Goal: Information Seeking & Learning: Learn about a topic

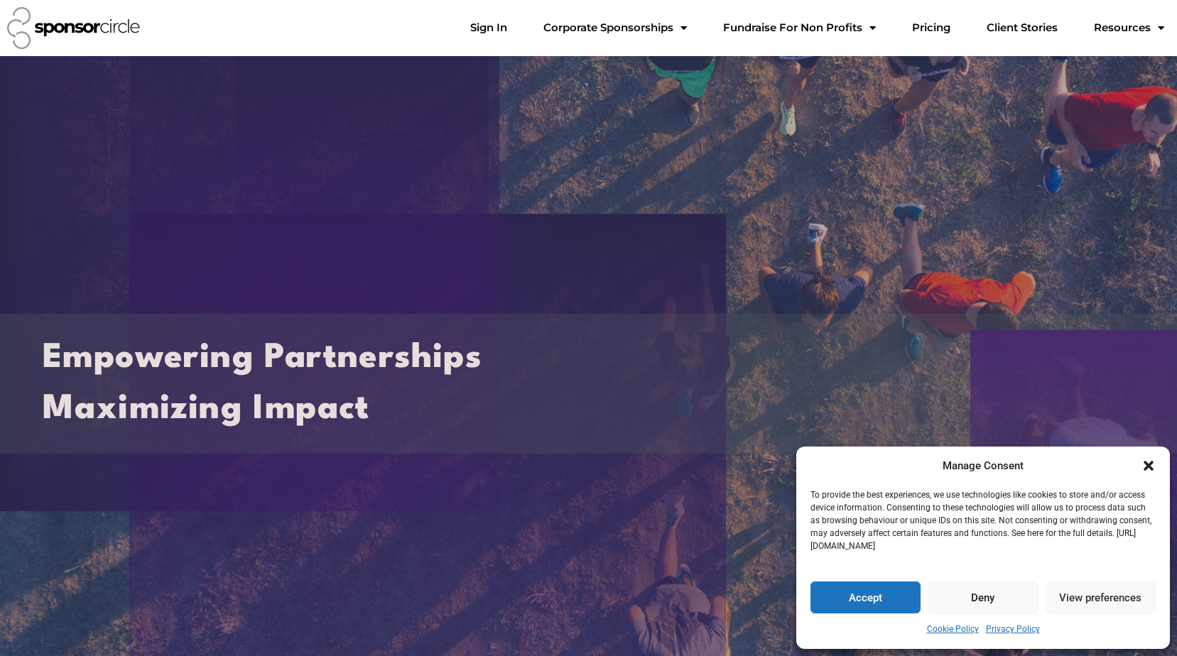
click at [982, 598] on button "Deny" at bounding box center [982, 598] width 110 height 32
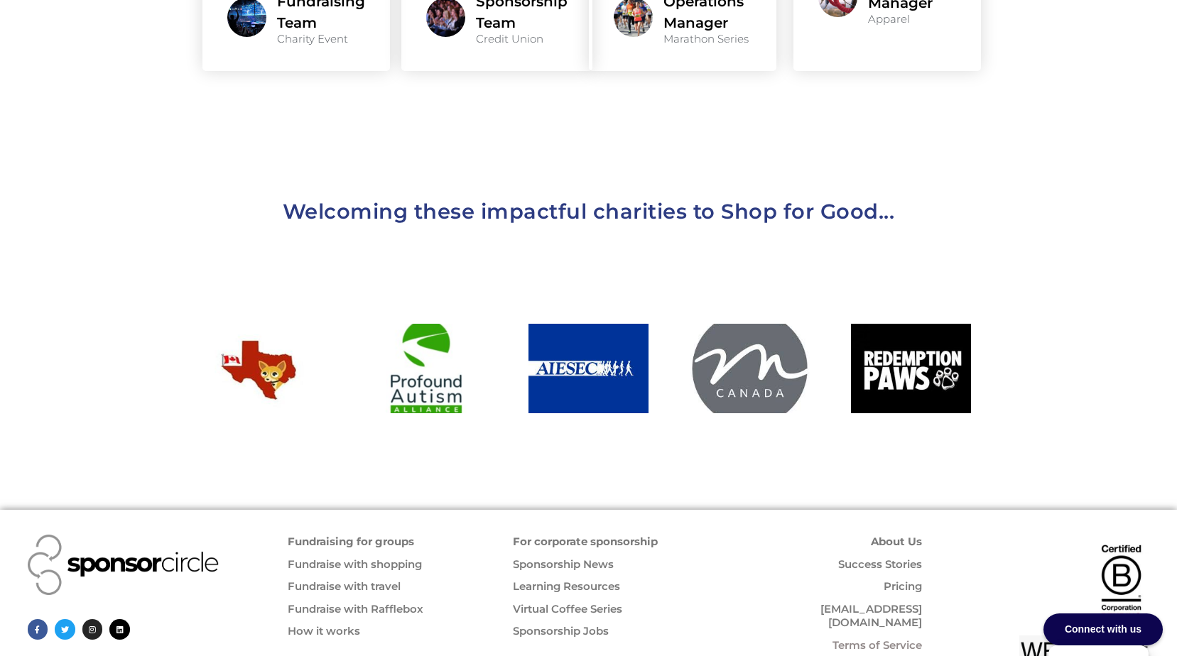
scroll to position [1458, 0]
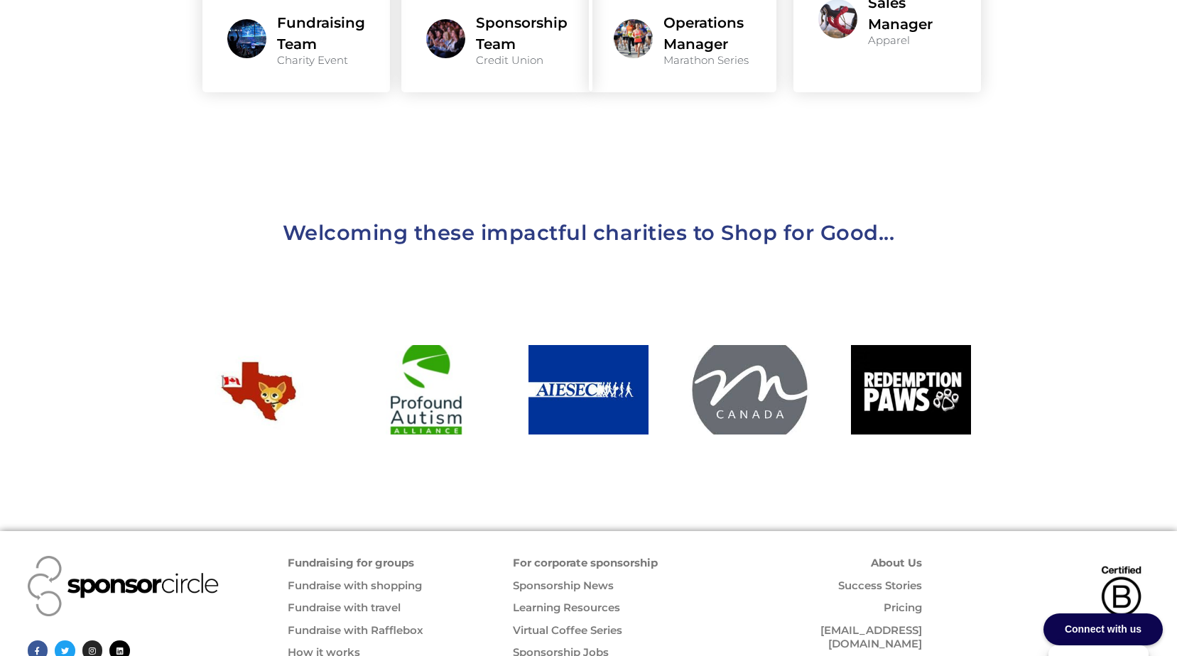
click at [908, 556] on link "About Us" at bounding box center [896, 562] width 51 height 13
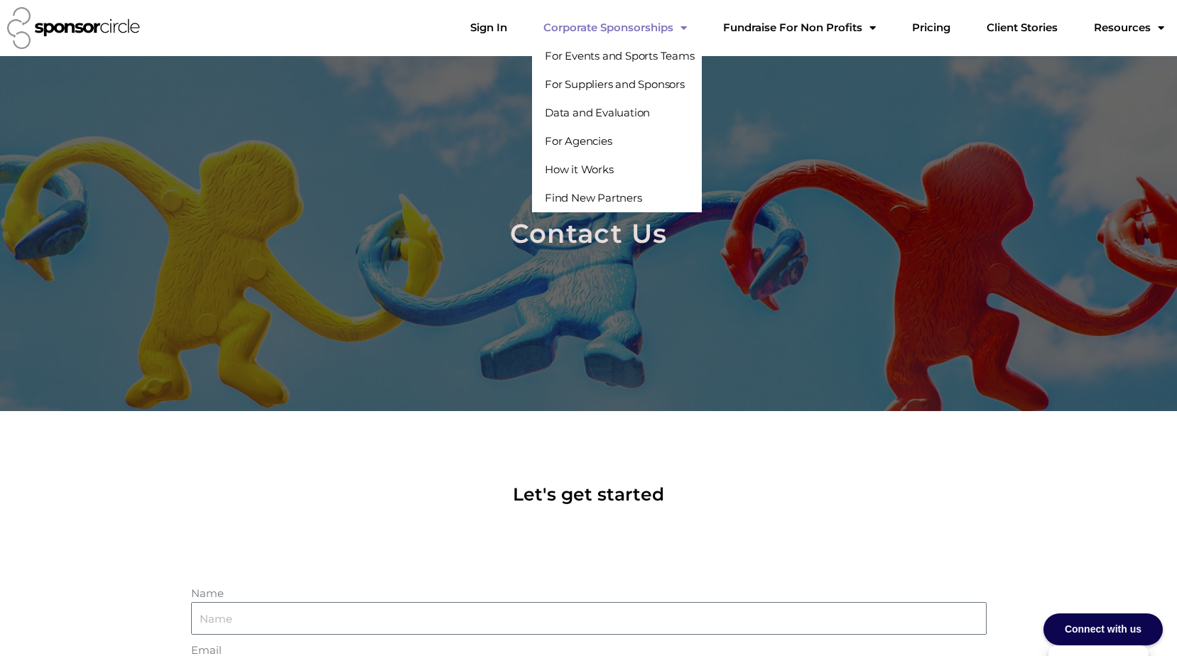
click at [639, 32] on link "Corporate Sponsorships" at bounding box center [615, 27] width 166 height 28
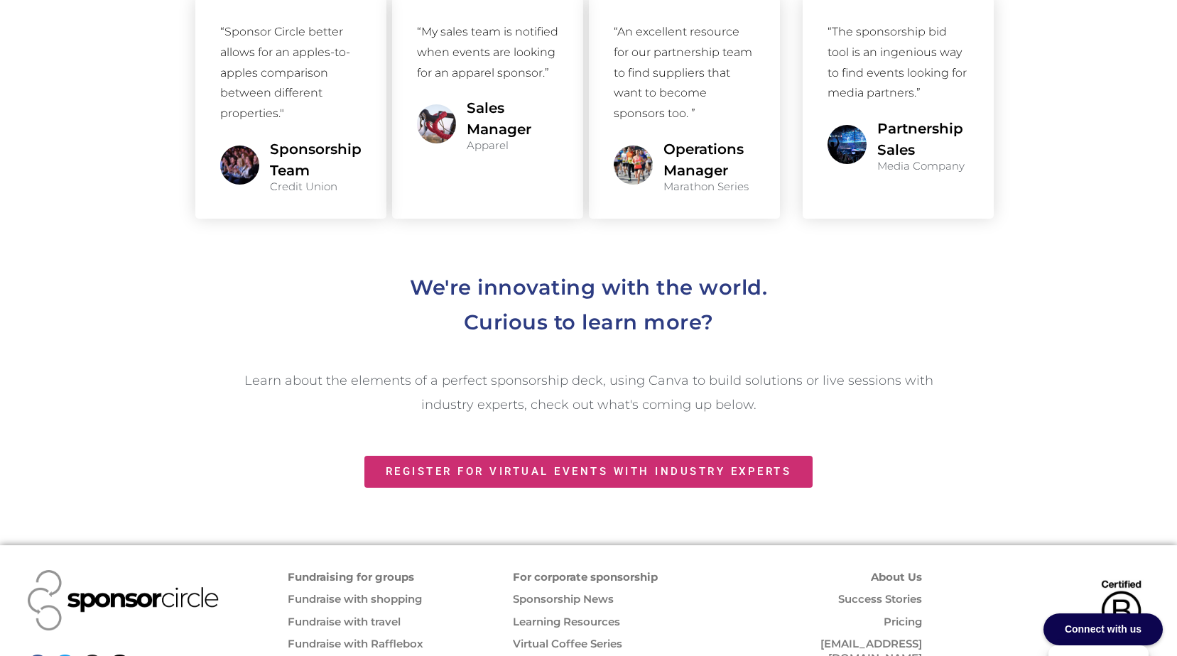
scroll to position [1670, 0]
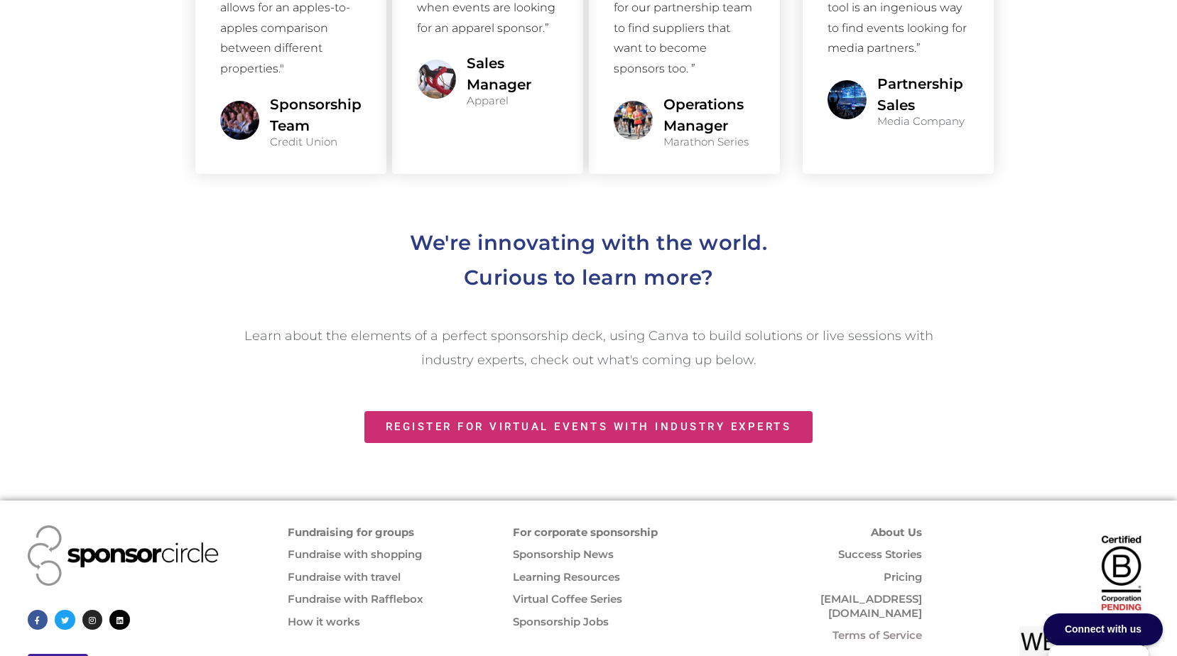
click at [957, 324] on div "Learn about the elements of a perfect sponsorship deck, using Canva to build so…" at bounding box center [588, 348] width 795 height 48
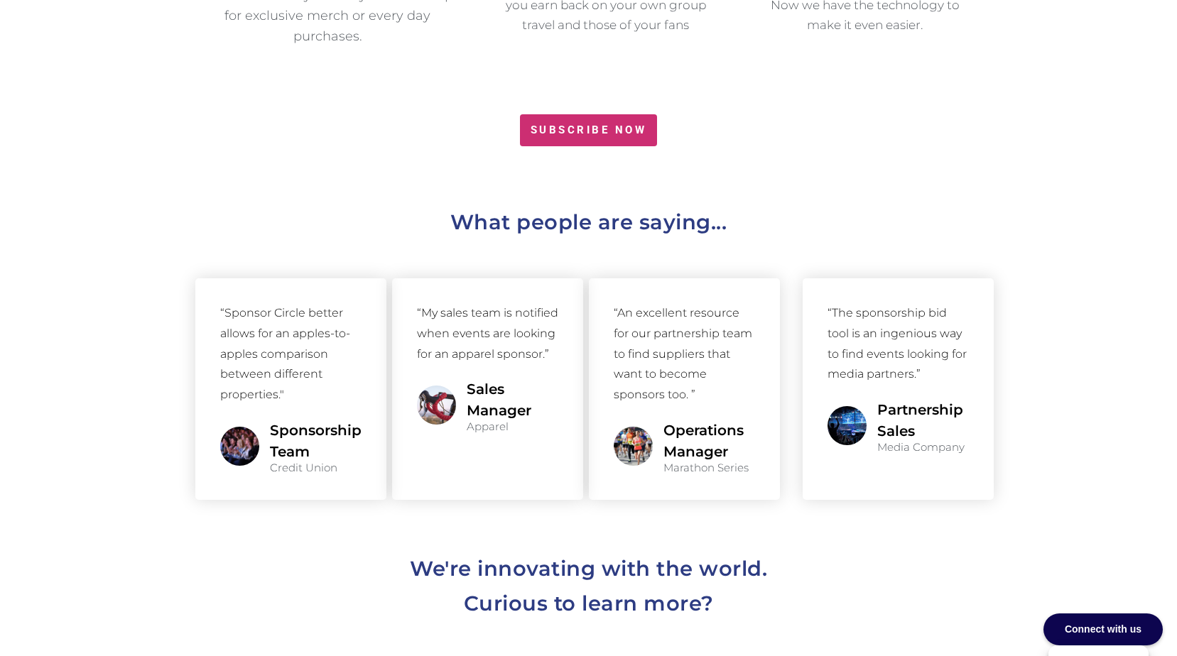
scroll to position [1341, 0]
